Goal: Understand site structure: Understand site structure

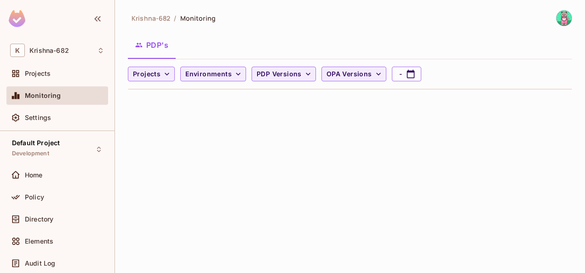
click at [23, 97] on div at bounding box center [17, 95] width 15 height 11
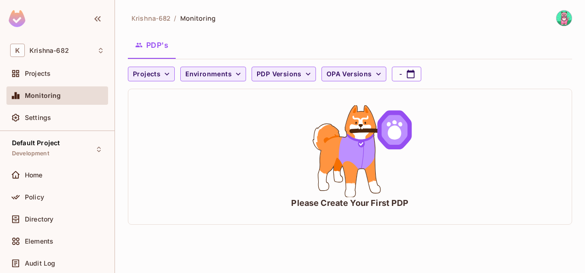
click at [289, 188] on icon "animation" at bounding box center [350, 151] width 138 height 92
click at [281, 76] on span "PDP Versions" at bounding box center [278, 73] width 45 height 11
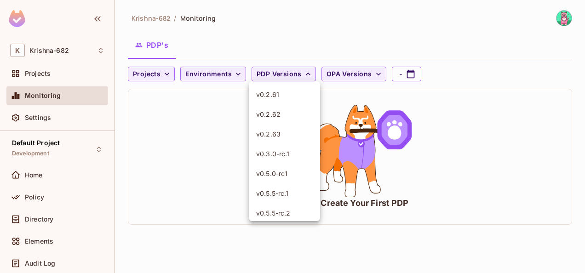
scroll to position [1844, 0]
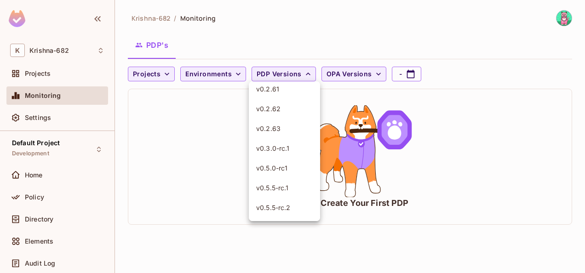
click at [198, 152] on div at bounding box center [292, 136] width 585 height 273
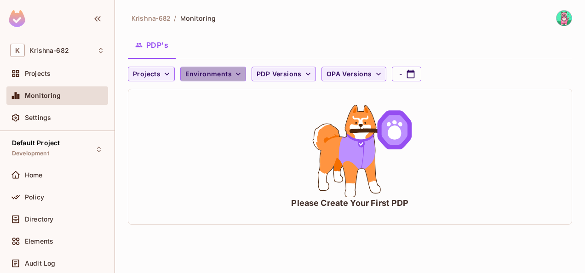
click at [222, 68] on span "Environments" at bounding box center [208, 73] width 46 height 11
click at [147, 68] on div at bounding box center [292, 136] width 585 height 273
click at [154, 76] on span "Projects" at bounding box center [147, 73] width 28 height 11
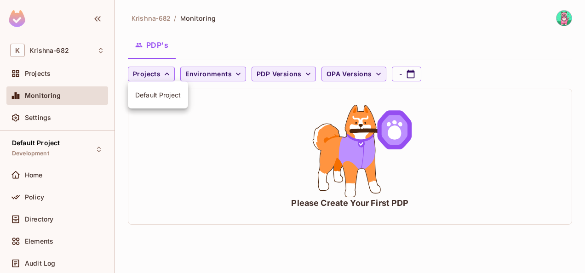
click at [287, 150] on div at bounding box center [292, 136] width 585 height 273
click at [406, 75] on icon "button" at bounding box center [410, 73] width 9 height 9
select select "*"
select select "****"
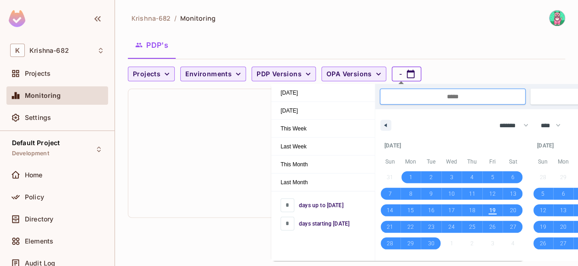
click at [406, 75] on icon "button" at bounding box center [410, 73] width 9 height 9
click at [190, 130] on div "Please Create Your First PDP" at bounding box center [346, 153] width 436 height 128
